Goal: Task Accomplishment & Management: Manage account settings

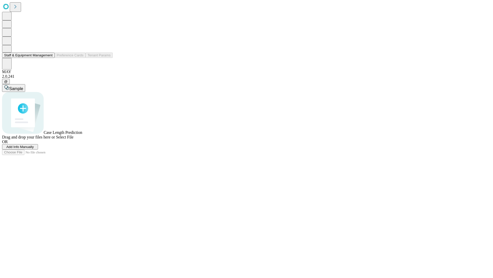
click at [49, 58] on button "Staff & Equipment Management" at bounding box center [28, 54] width 53 height 5
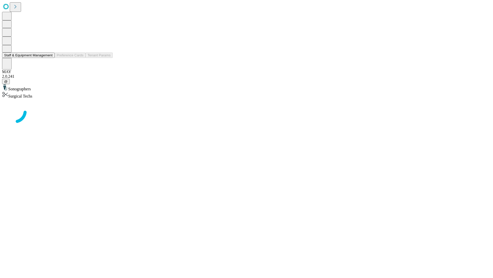
click at [49, 58] on button "Staff & Equipment Management" at bounding box center [28, 54] width 53 height 5
